Goal: Information Seeking & Learning: Understand process/instructions

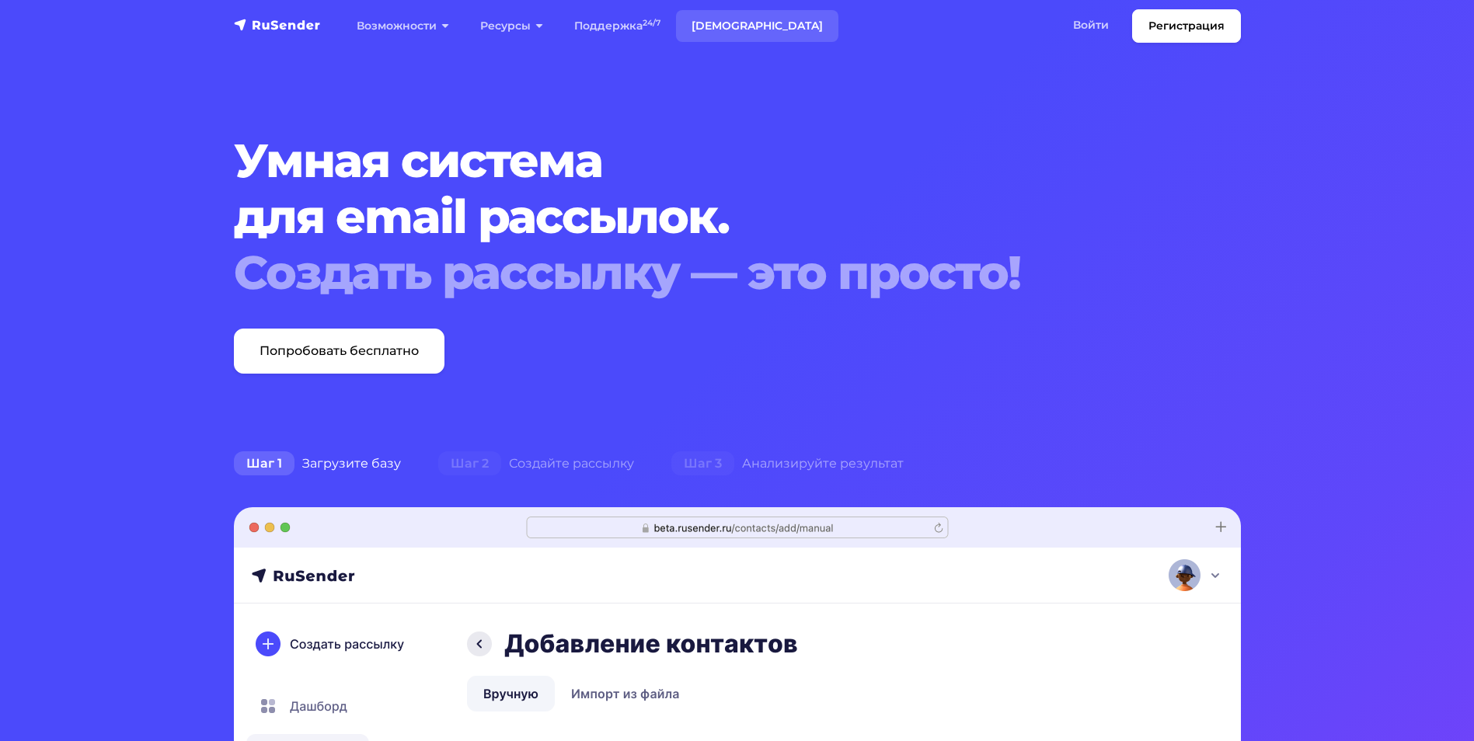
click at [725, 25] on link "[DEMOGRAPHIC_DATA]" at bounding box center [757, 26] width 162 height 32
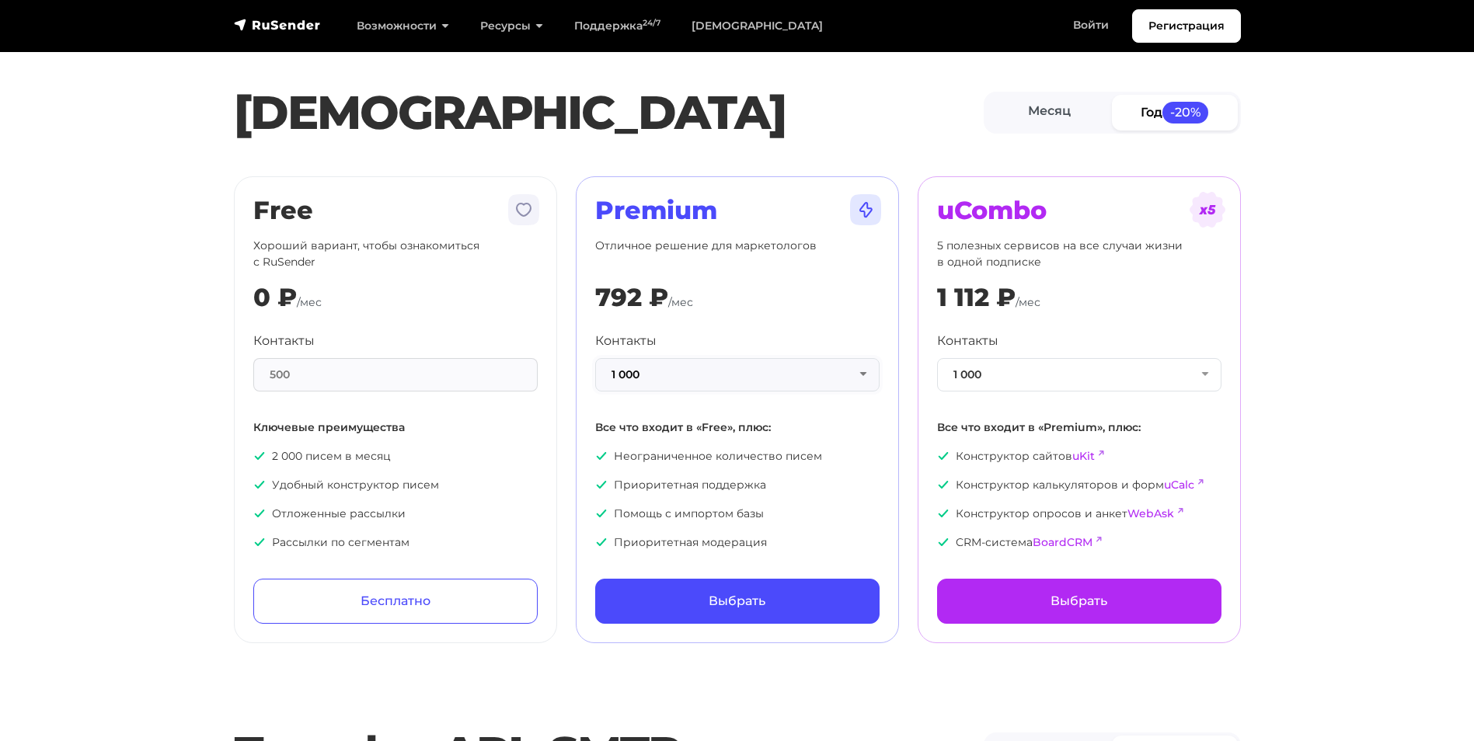
click at [838, 370] on button "1 000" at bounding box center [737, 374] width 284 height 33
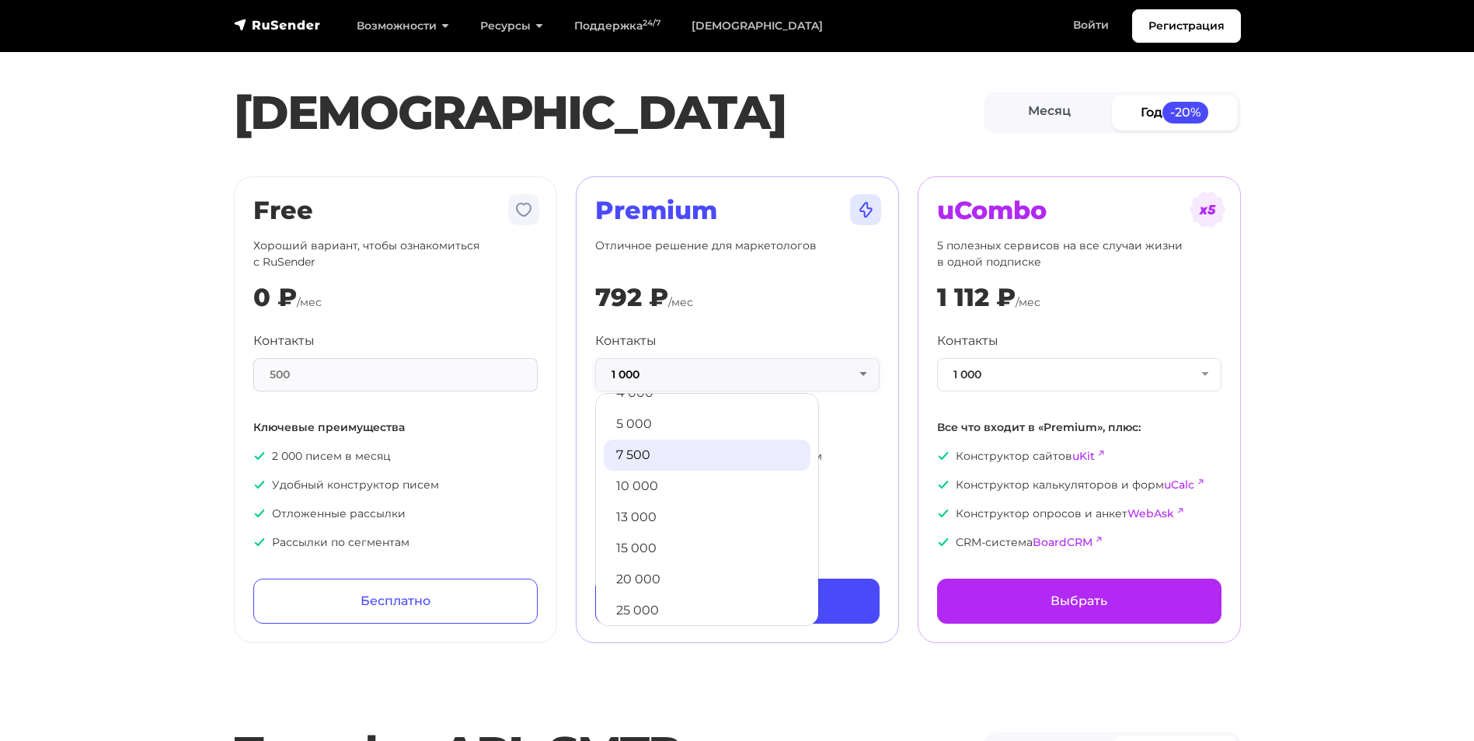
scroll to position [130, 0]
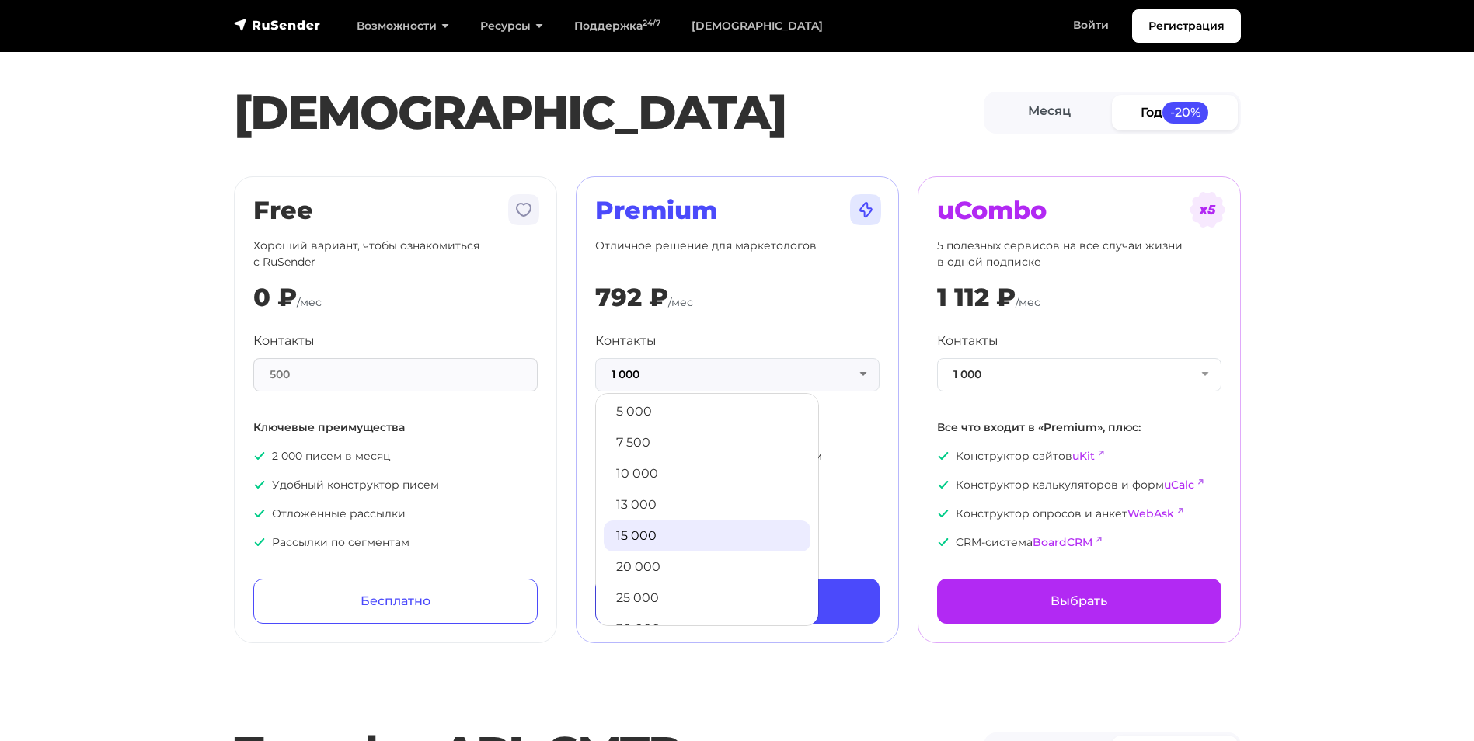
click at [657, 530] on link "15 000" at bounding box center [707, 536] width 207 height 31
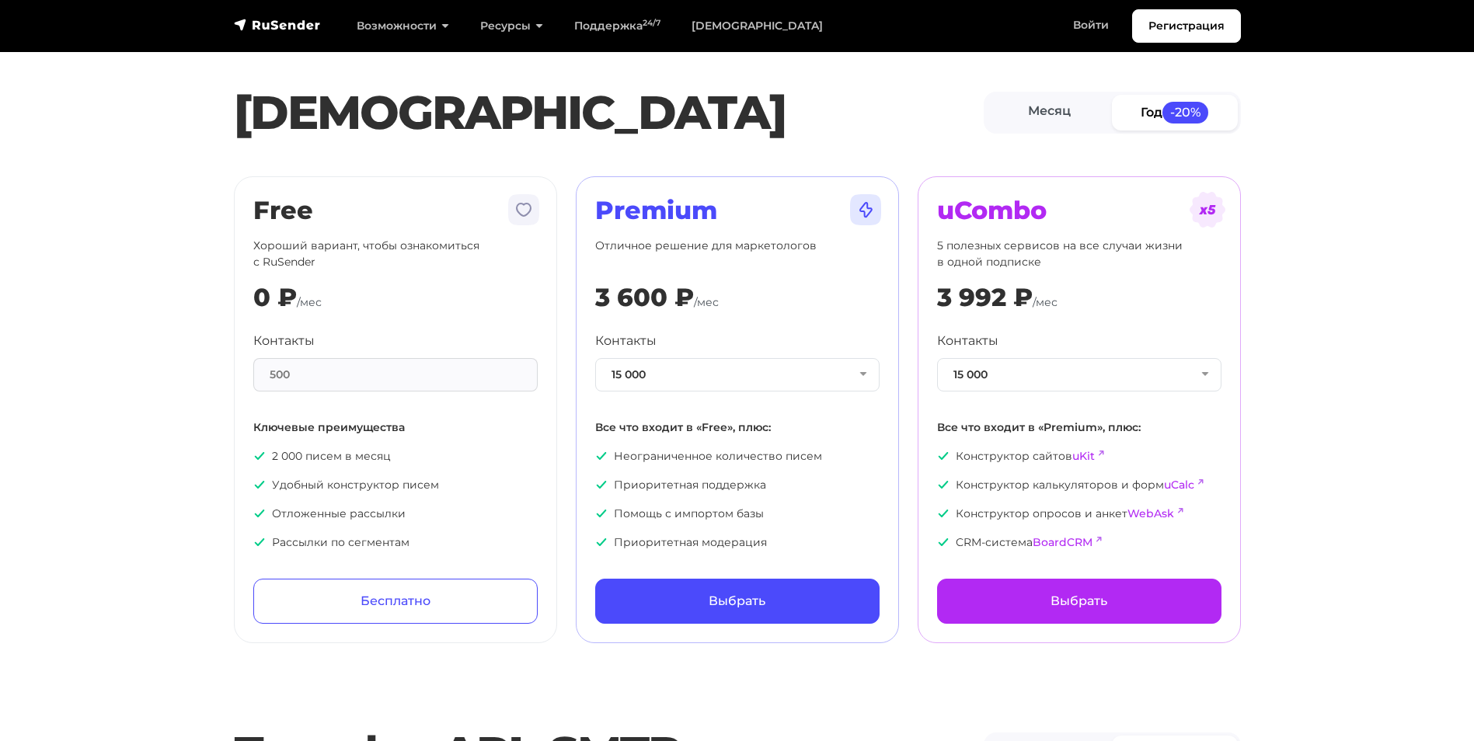
click at [119, 284] on section "Тарифы Месяц Год -20% Free Хороший вариант, чтобы ознакомиться с RuSender 0 ₽ /…" at bounding box center [737, 331] width 1474 height 625
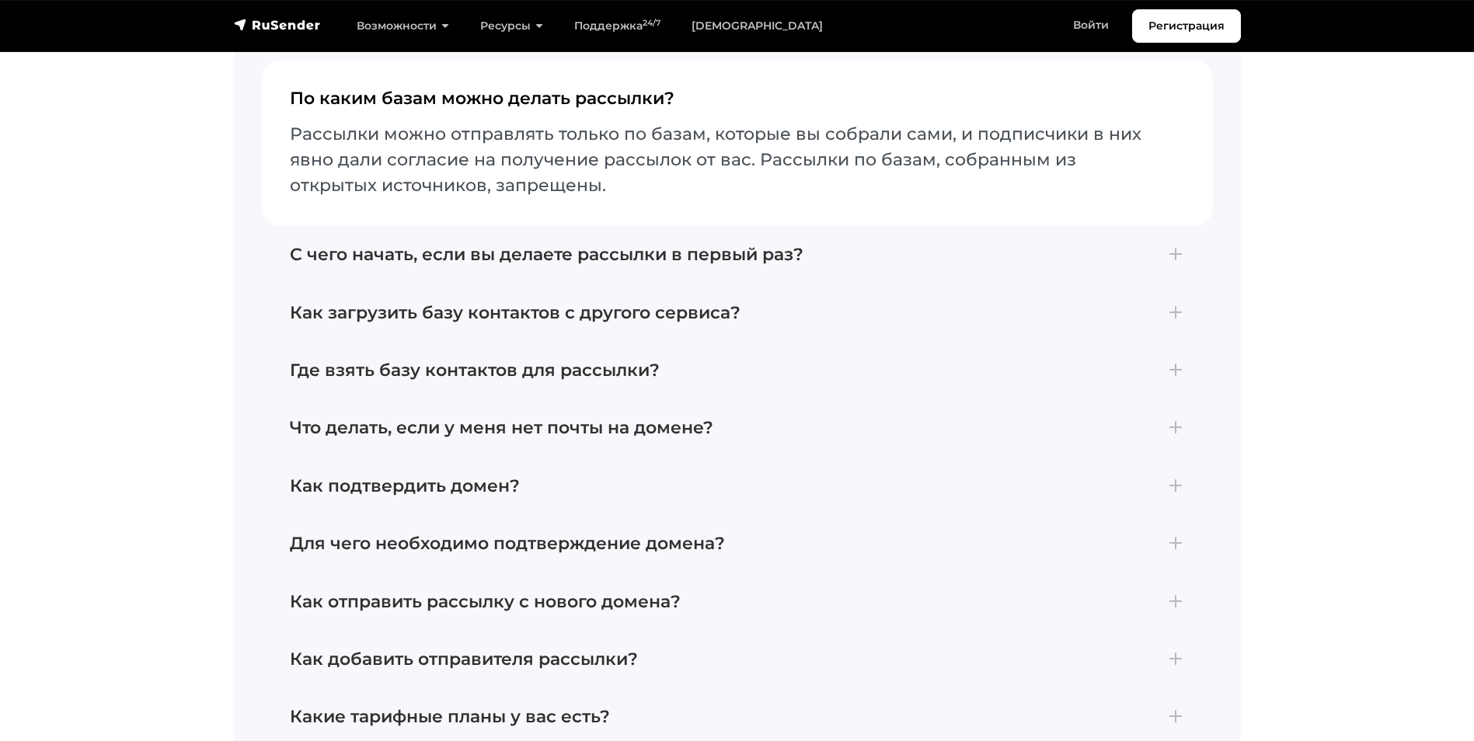
scroll to position [3497, 0]
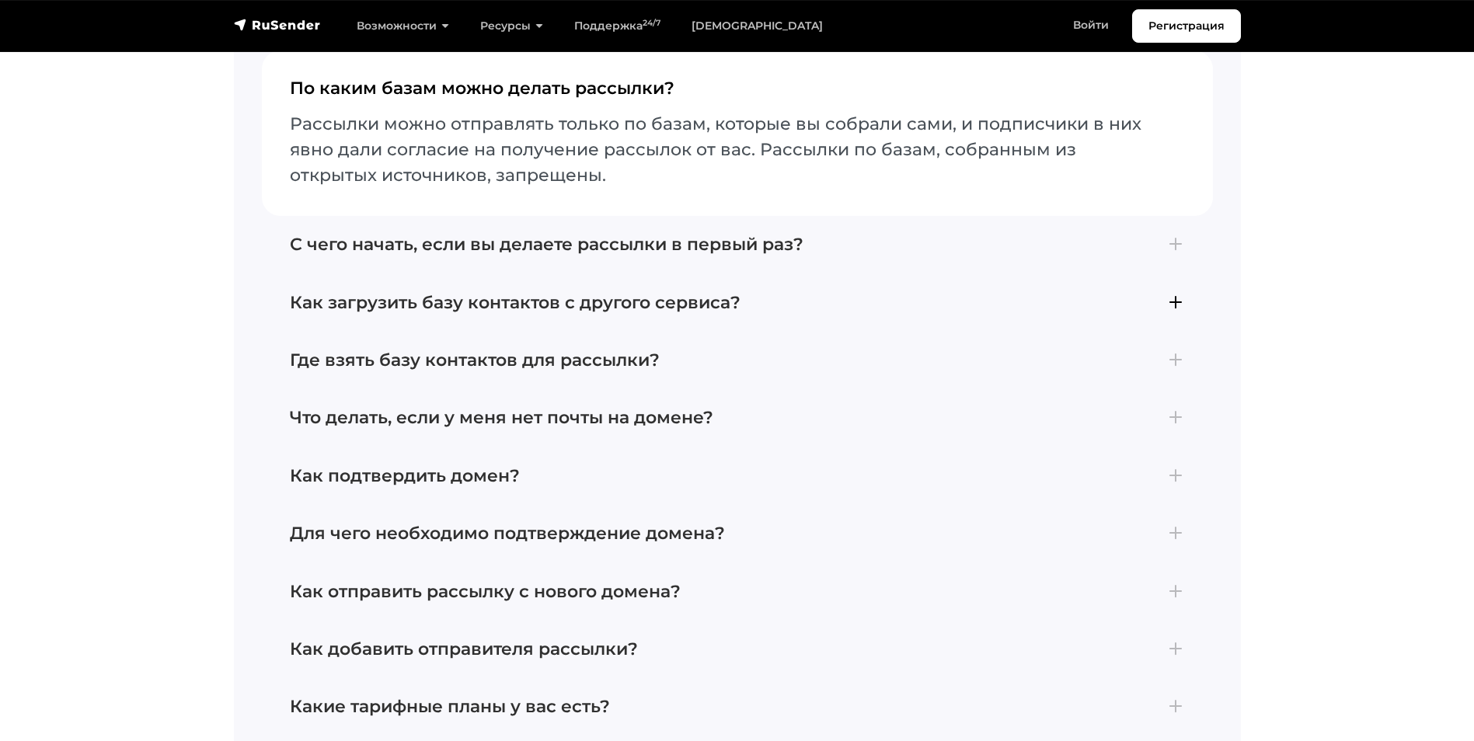
click at [367, 296] on h4 "Как загрузить базу контактов с другого сервиса?" at bounding box center [737, 303] width 895 height 20
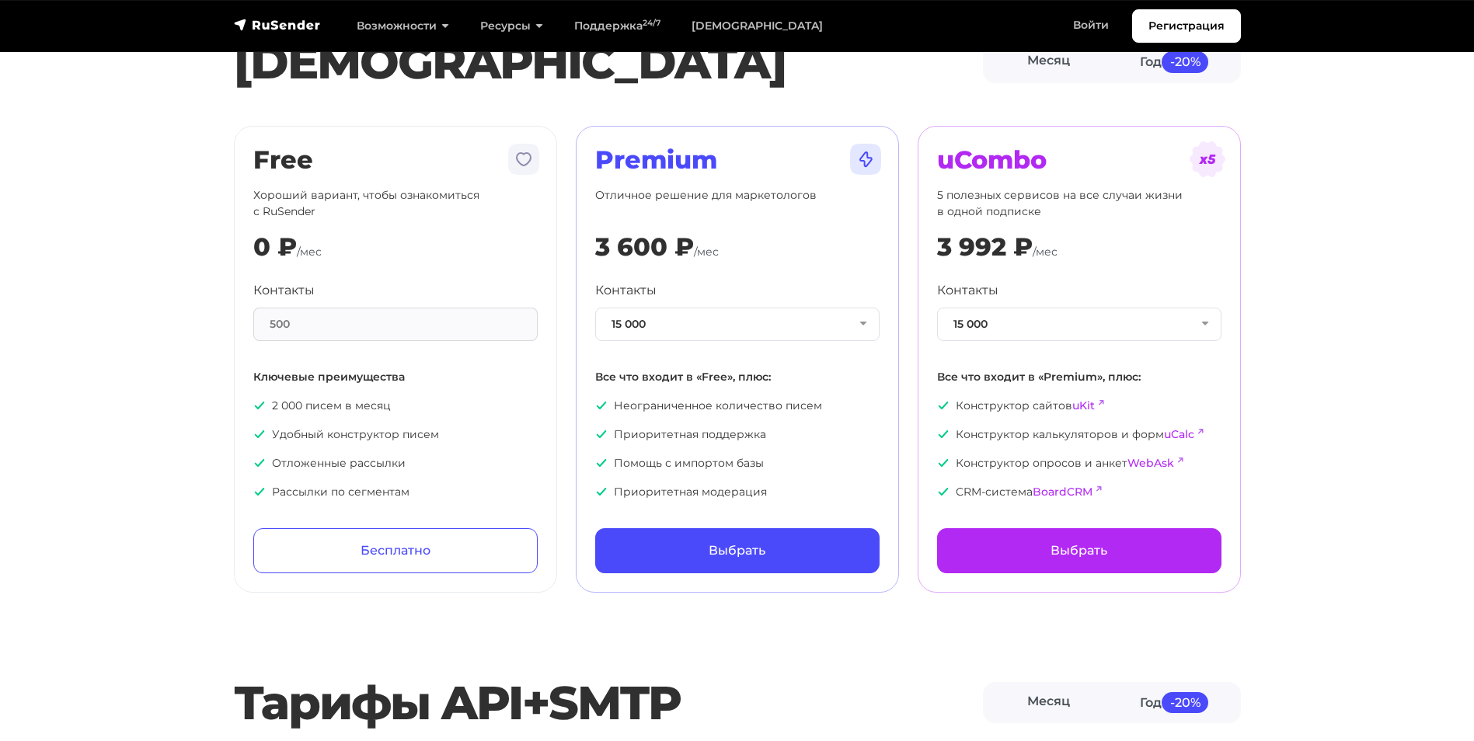
scroll to position [0, 0]
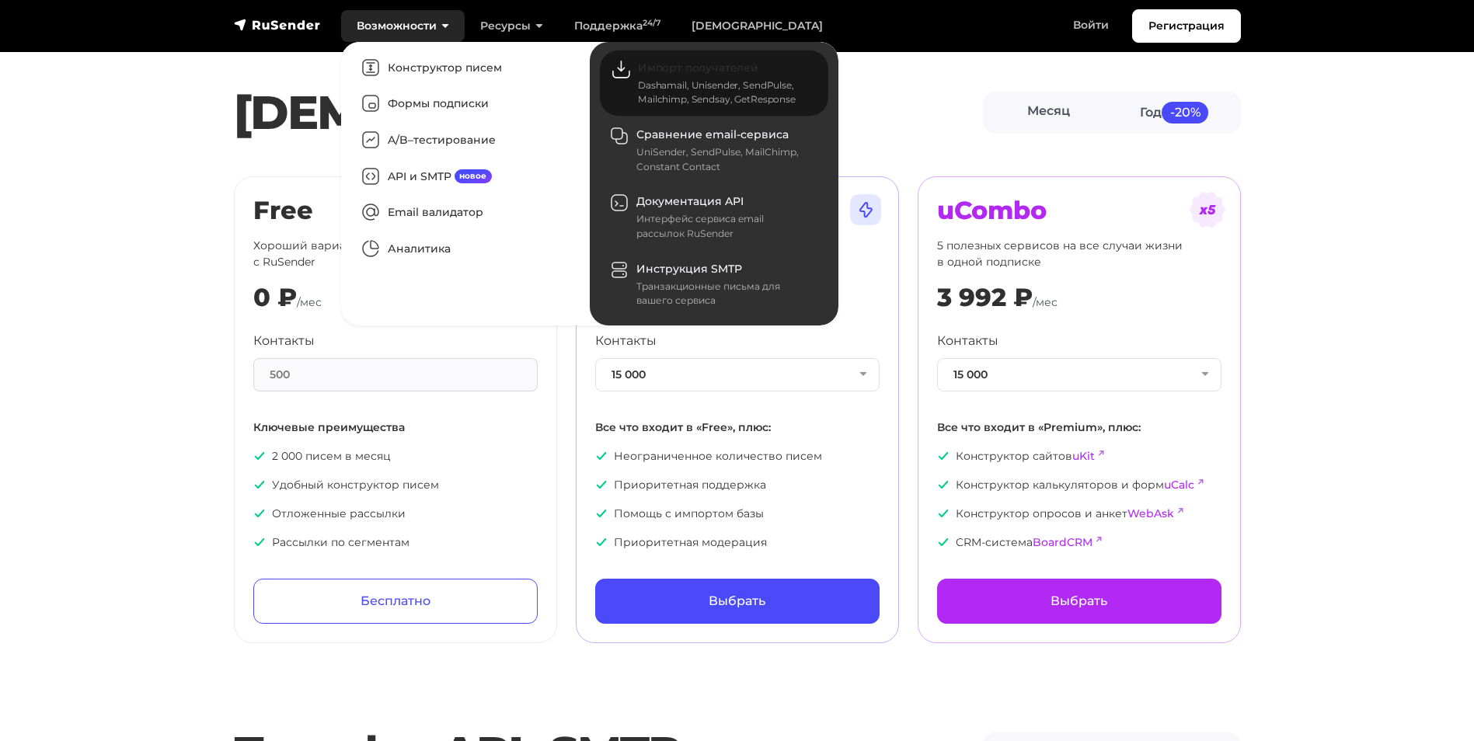
click at [667, 65] on span "Импорт получателей" at bounding box center [698, 68] width 120 height 14
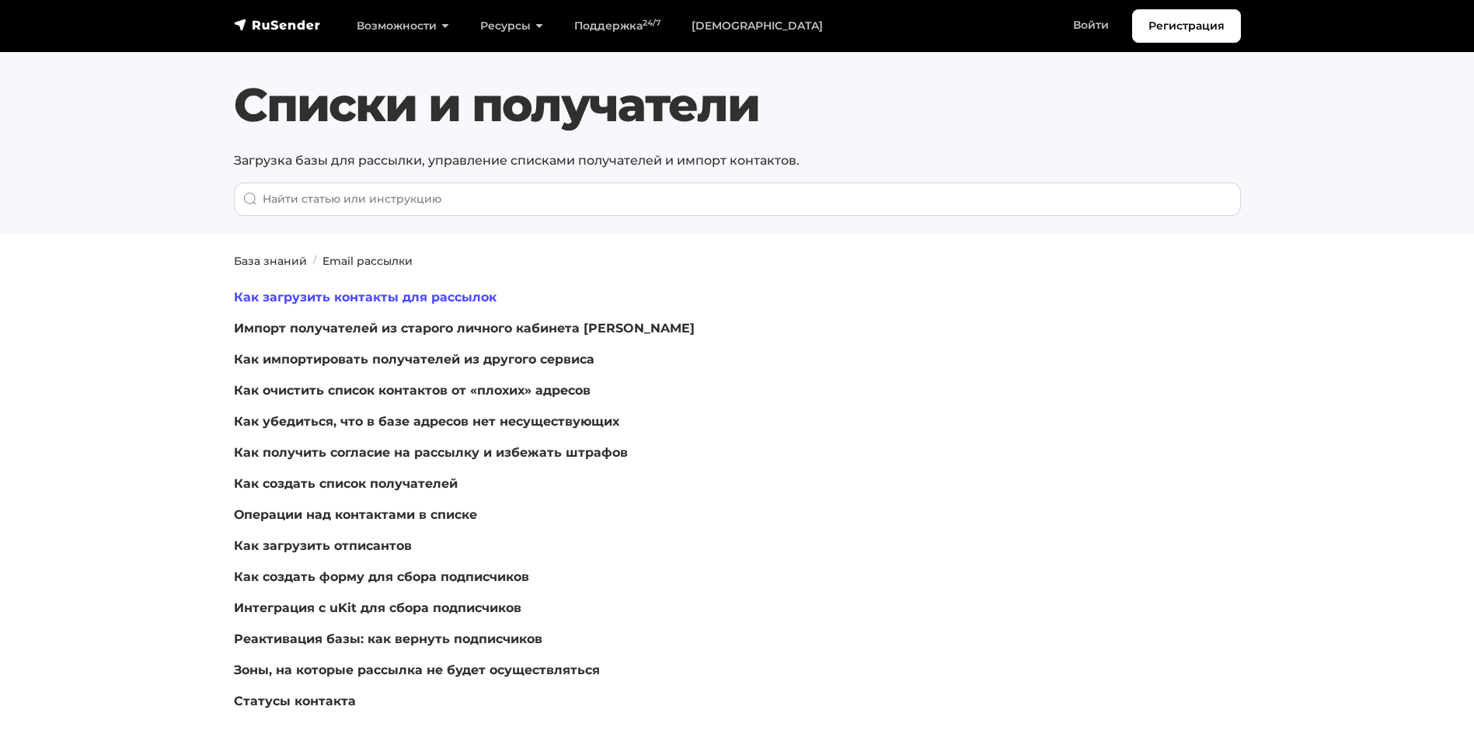
click at [352, 296] on link "Как загрузить контакты для рассылок" at bounding box center [365, 297] width 263 height 15
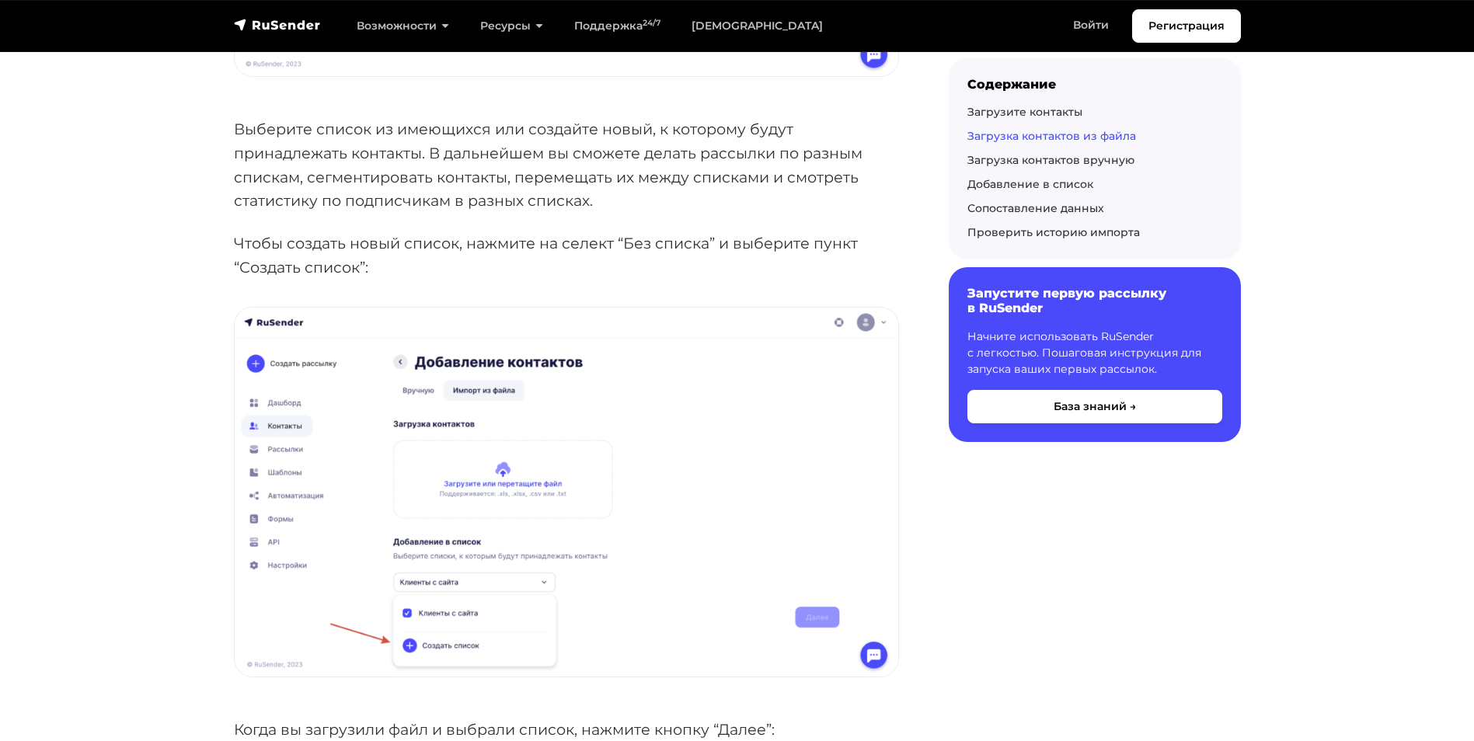
scroll to position [2590, 0]
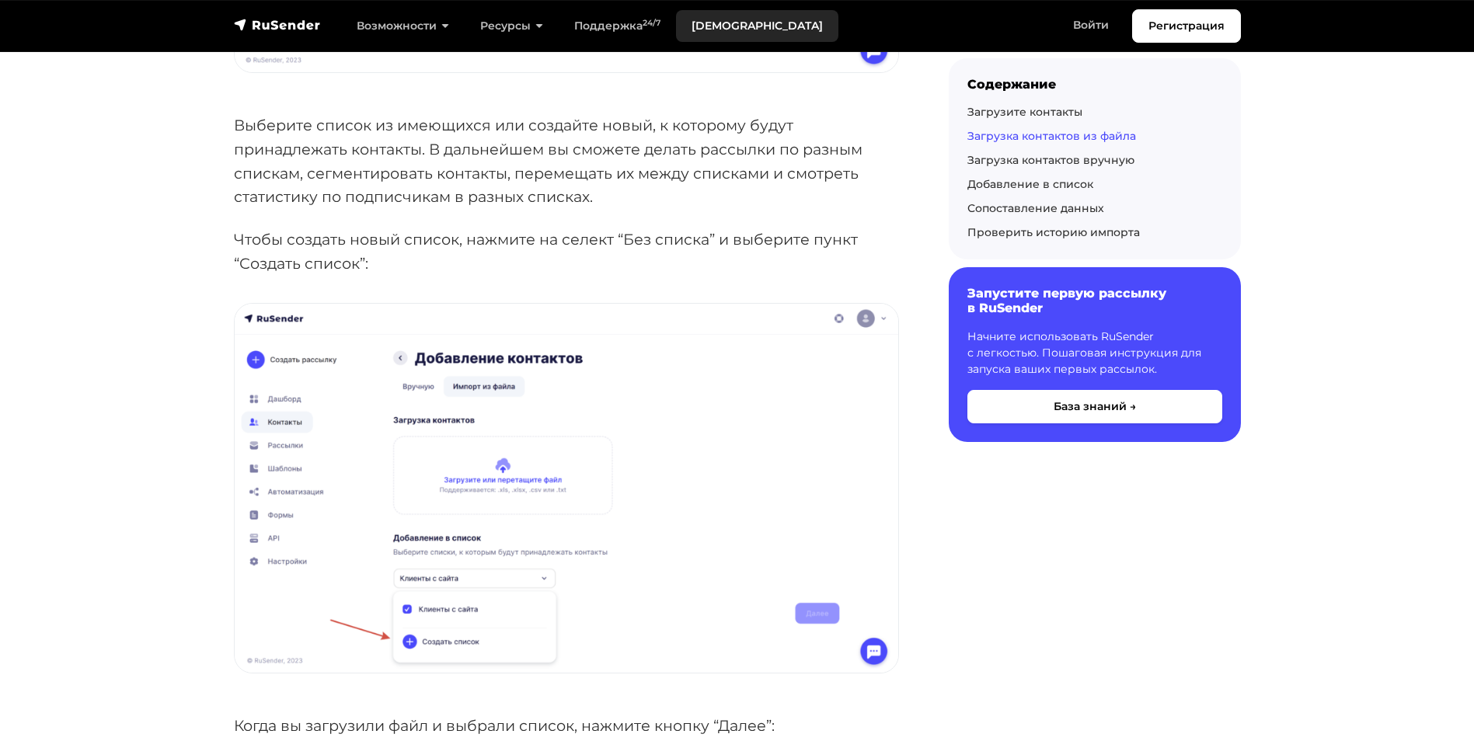
click at [716, 21] on link "[DEMOGRAPHIC_DATA]" at bounding box center [757, 26] width 162 height 32
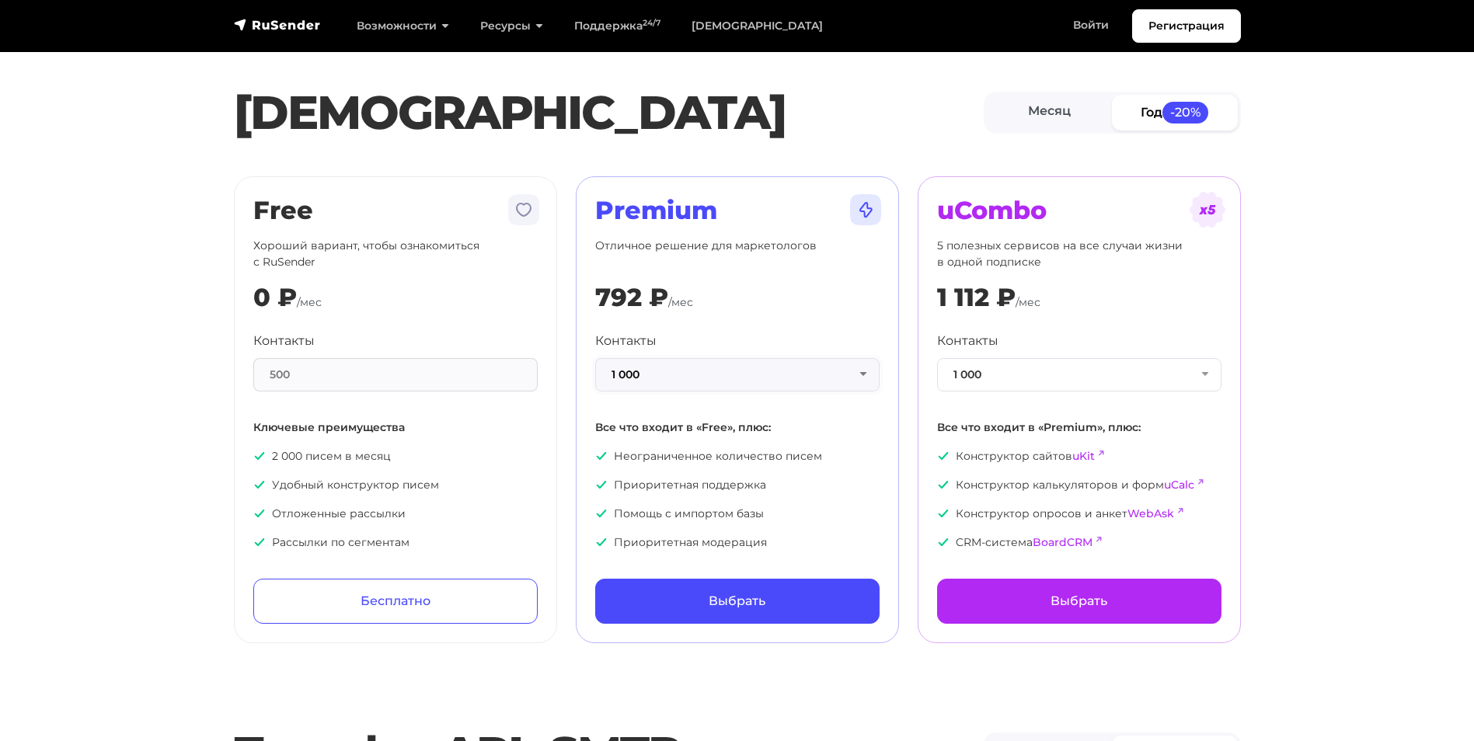
click at [726, 377] on button "1 000" at bounding box center [737, 374] width 284 height 33
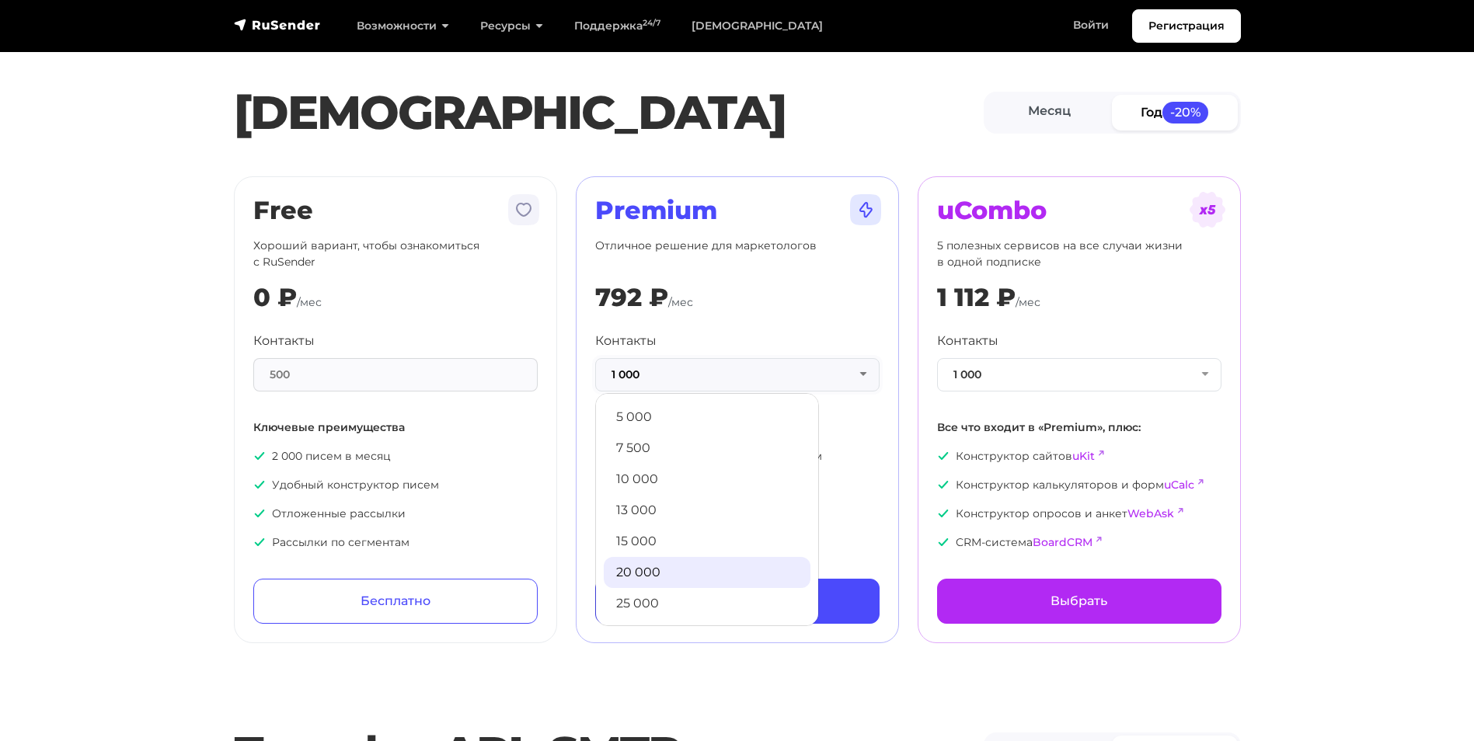
scroll to position [130, 0]
click at [667, 555] on link "20 000" at bounding box center [707, 567] width 207 height 31
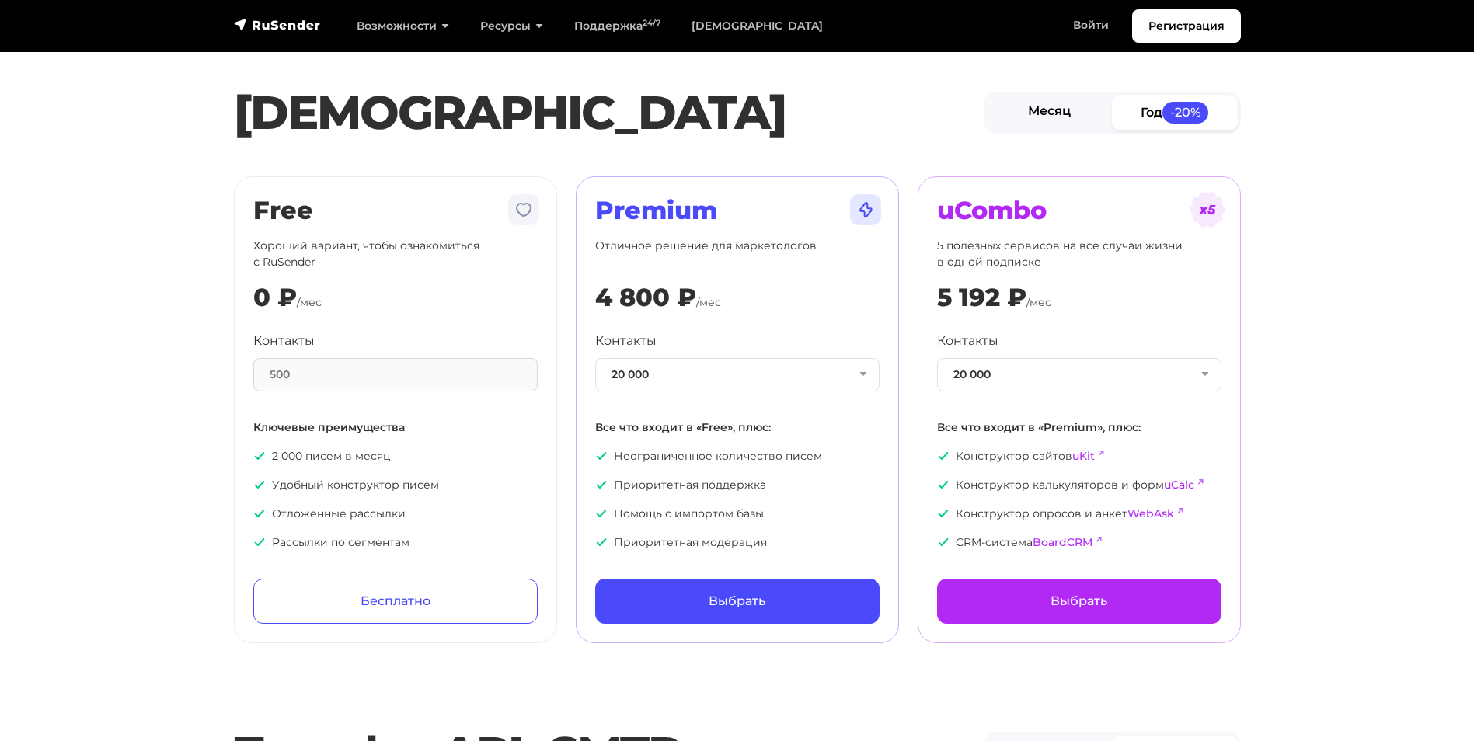
click at [1033, 113] on link "Месяц" at bounding box center [1050, 112] width 126 height 35
